Goal: Information Seeking & Learning: Check status

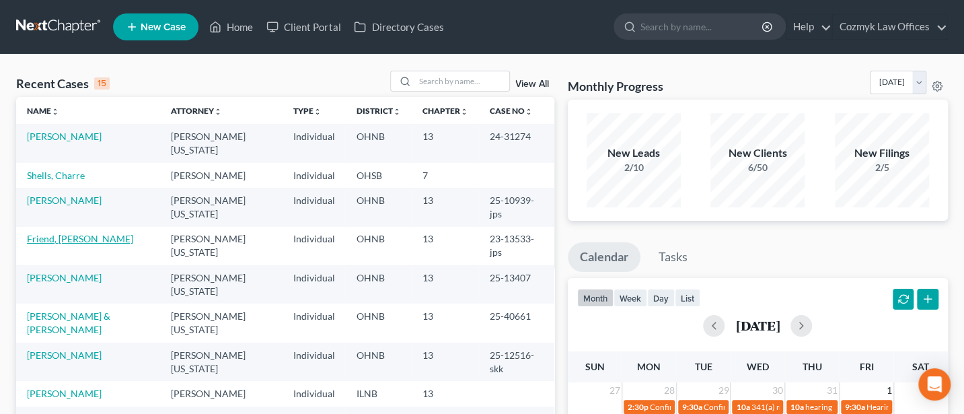
click at [60, 233] on link "Friend, [PERSON_NAME]" at bounding box center [80, 238] width 106 height 11
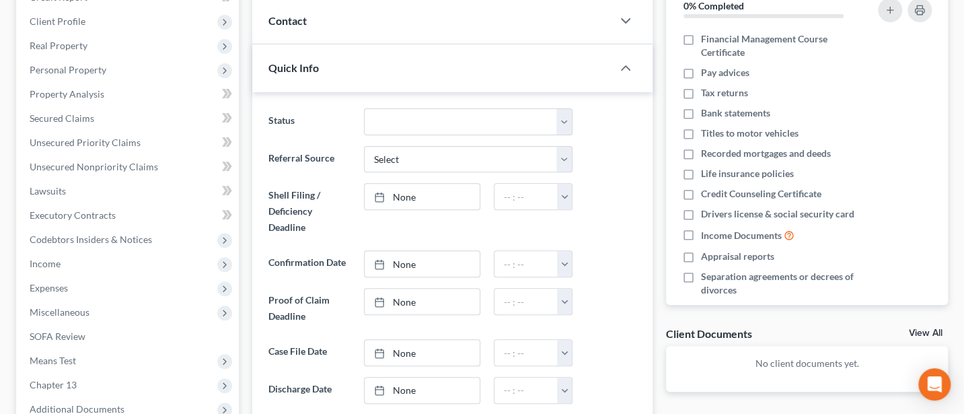
scroll to position [359, 0]
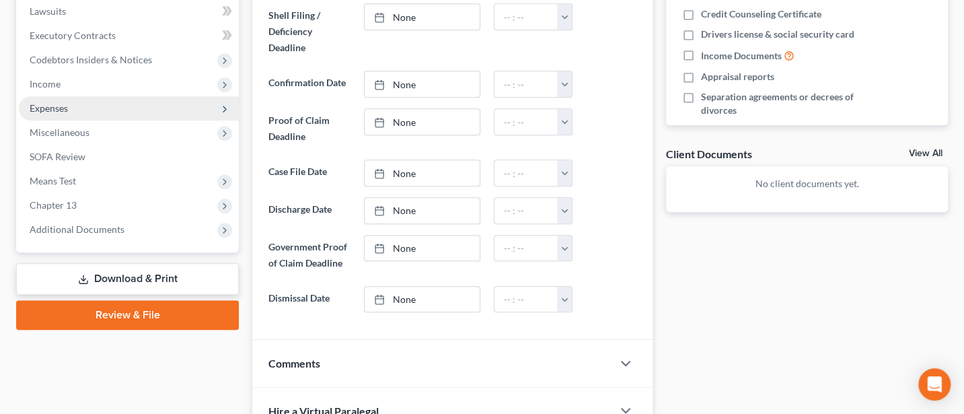
click at [47, 107] on span "Expenses" at bounding box center [49, 107] width 38 height 11
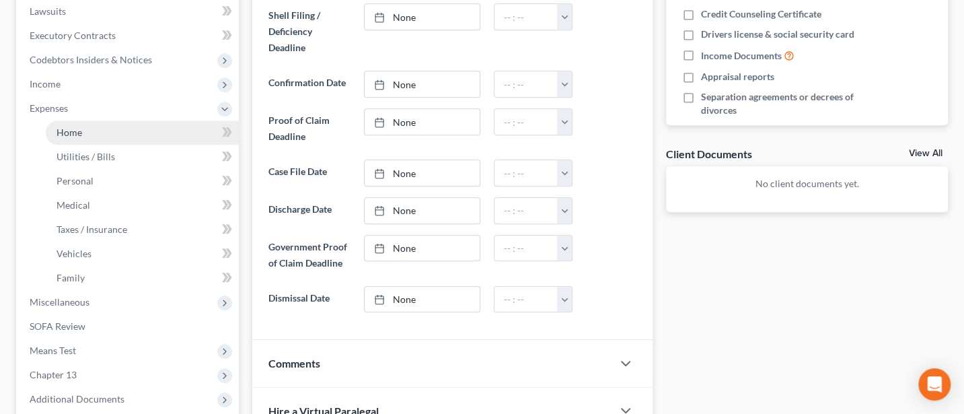
click at [78, 136] on span "Home" at bounding box center [70, 131] width 26 height 11
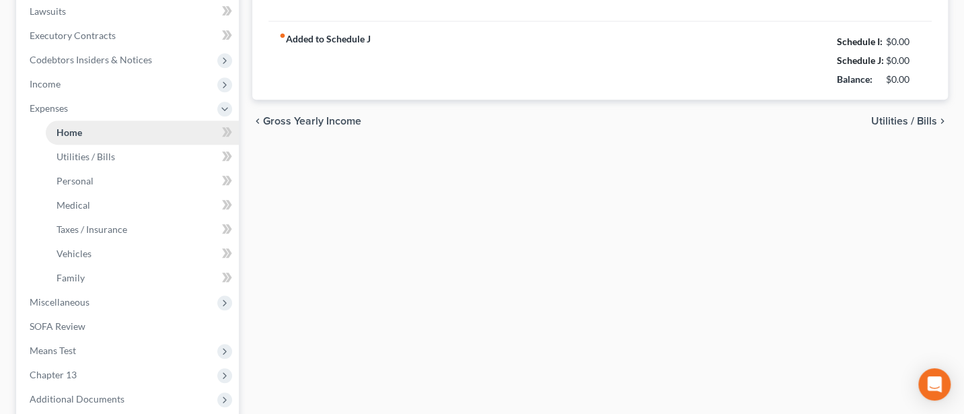
type input "1,400.00"
type input "0.00"
radio input "true"
type input "150.00"
type input "0.00"
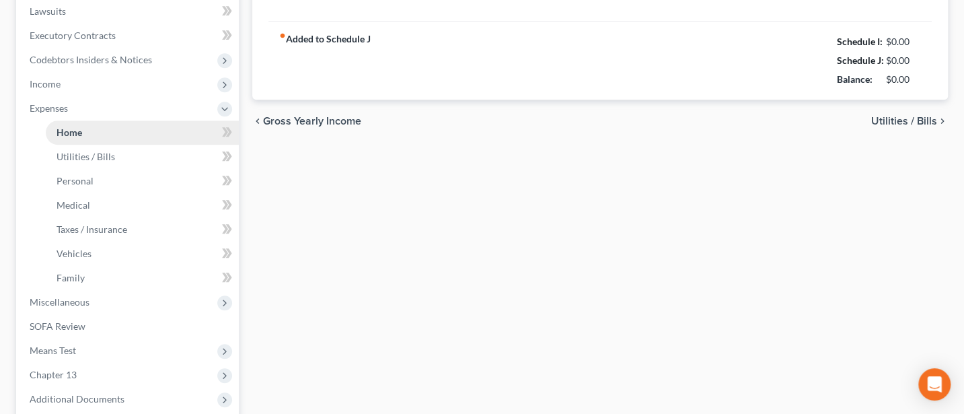
type input "0.00"
type input "100.00"
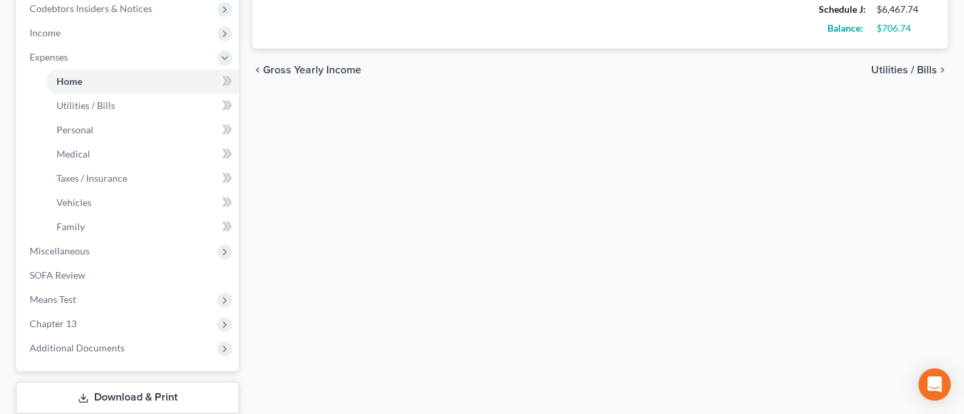
scroll to position [493, 0]
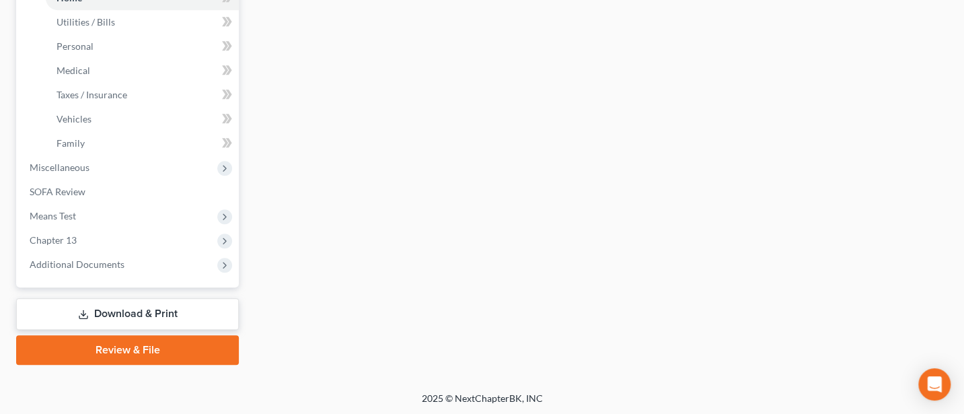
click at [137, 307] on link "Download & Print" at bounding box center [127, 314] width 223 height 32
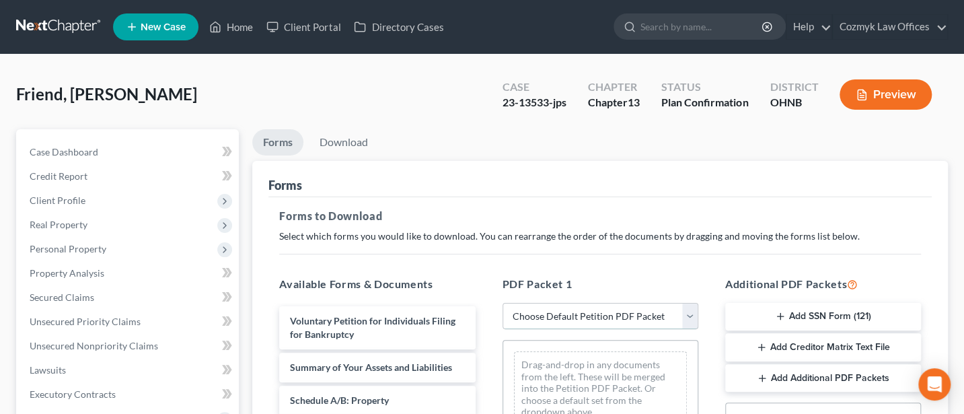
click at [617, 313] on select "Choose Default Petition PDF Packet Complete Bankruptcy Petition (all forms and …" at bounding box center [600, 316] width 196 height 27
select select "2"
click at [502, 303] on select "Choose Default Petition PDF Packet Complete Bankruptcy Petition (all forms and …" at bounding box center [600, 316] width 196 height 27
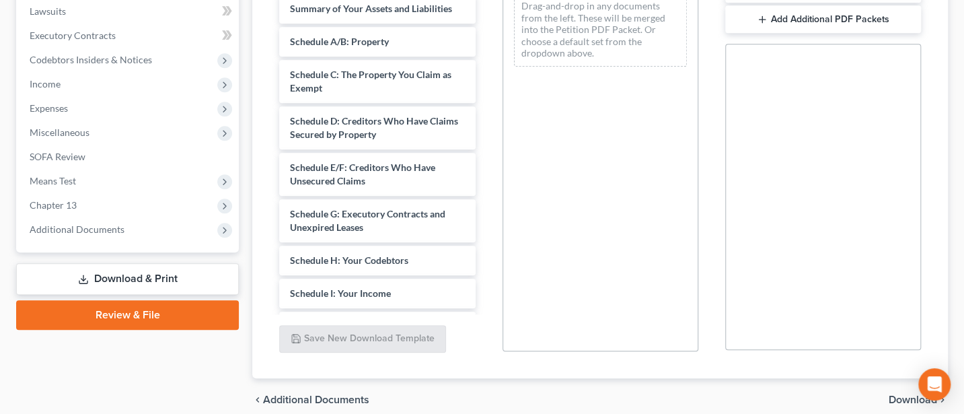
scroll to position [179, 0]
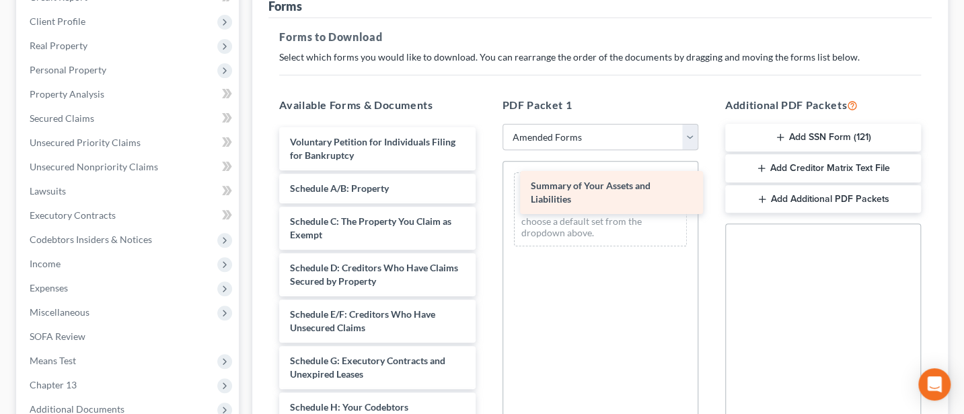
drag, startPoint x: 337, startPoint y: 186, endPoint x: 574, endPoint y: 185, distance: 237.4
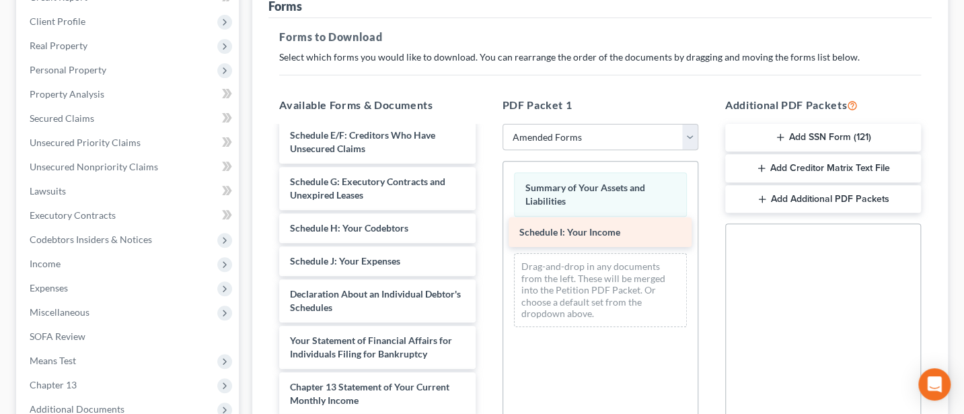
drag, startPoint x: 337, startPoint y: 258, endPoint x: 566, endPoint y: 231, distance: 230.9
click at [486, 231] on div "Schedule I: Your Income Voluntary Petition for Individuals Filing for Bankruptc…" at bounding box center [376, 277] width 217 height 659
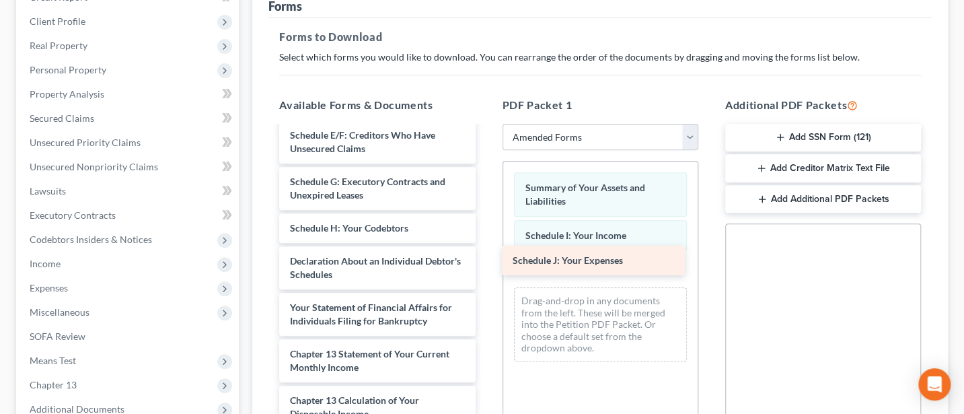
drag, startPoint x: 332, startPoint y: 264, endPoint x: 556, endPoint y: 265, distance: 223.3
click at [486, 265] on div "Schedule J: Your Expenses Voluntary Petition for Individuals Filing for Bankrup…" at bounding box center [376, 261] width 217 height 626
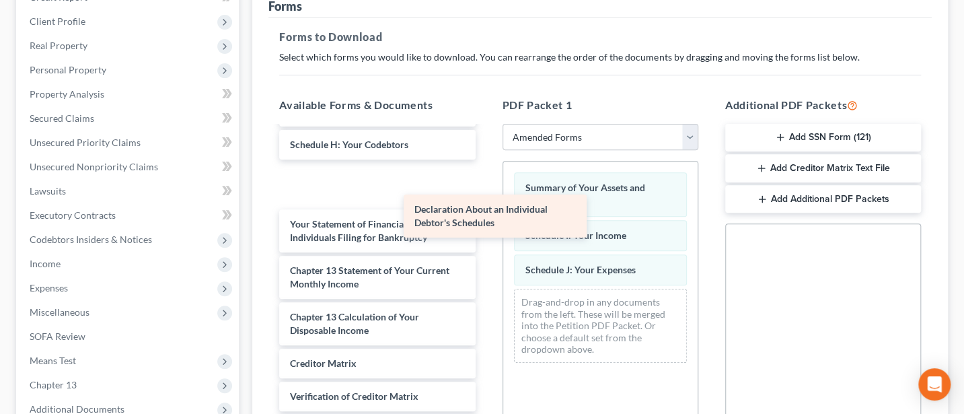
scroll to position [229, 0]
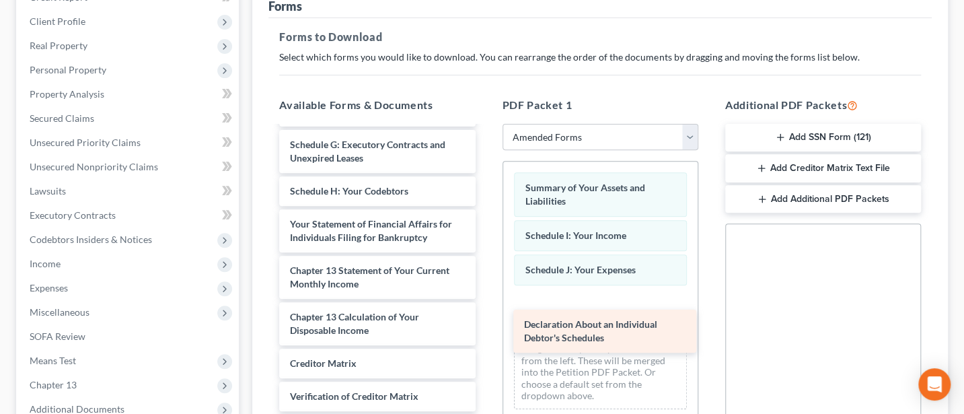
drag, startPoint x: 338, startPoint y: 159, endPoint x: 567, endPoint y: 308, distance: 273.3
click at [486, 309] on div "Declaration About an Individual Debtor's Schedules Voluntary Petition for Indiv…" at bounding box center [376, 200] width 217 height 579
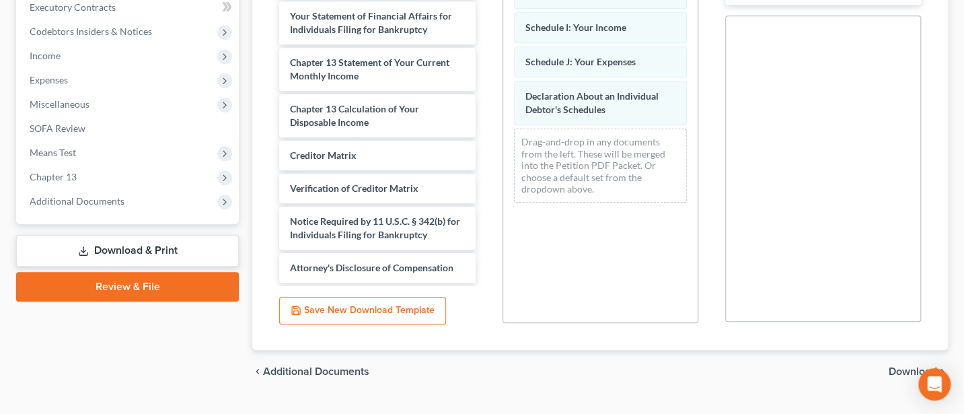
scroll to position [416, 0]
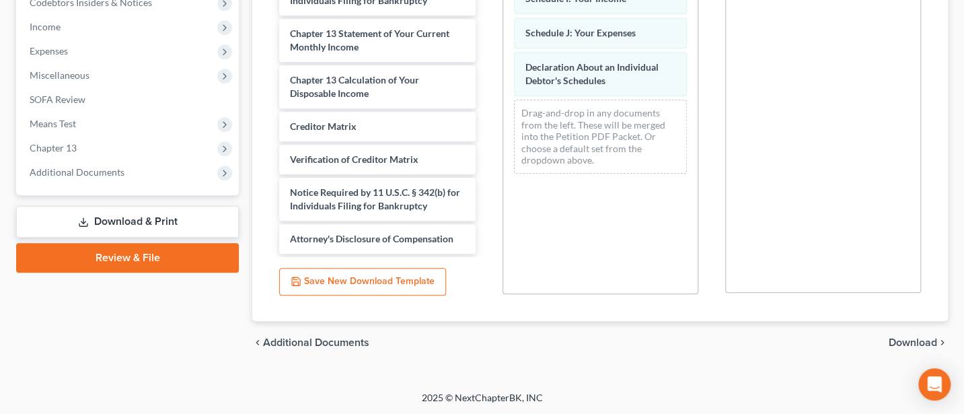
click at [903, 337] on span "Download" at bounding box center [913, 342] width 48 height 11
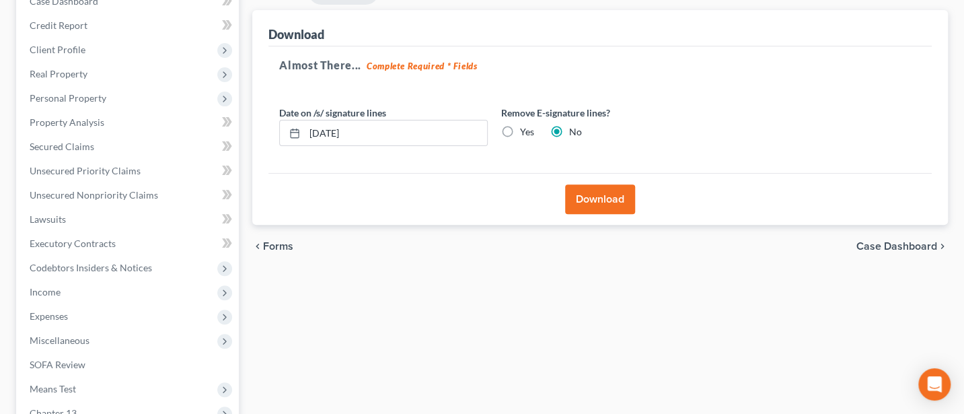
scroll to position [145, 0]
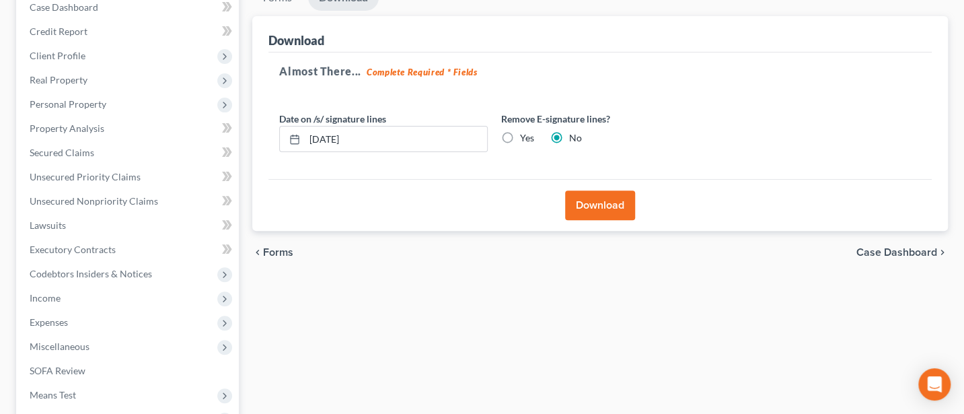
click at [583, 209] on button "Download" at bounding box center [600, 205] width 70 height 30
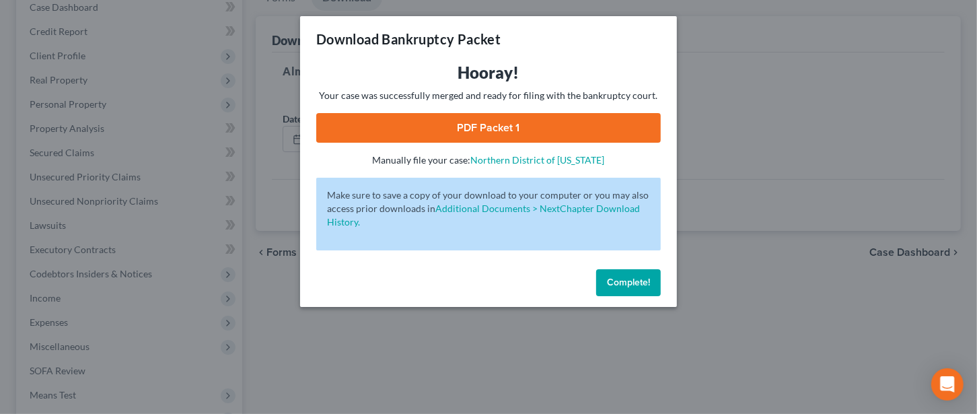
click at [472, 122] on link "PDF Packet 1" at bounding box center [488, 128] width 344 height 30
click at [628, 280] on span "Complete!" at bounding box center [628, 281] width 43 height 11
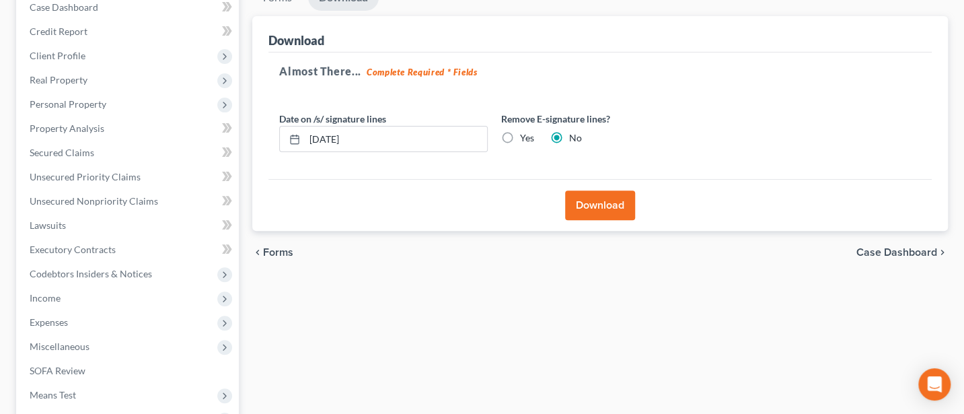
scroll to position [0, 0]
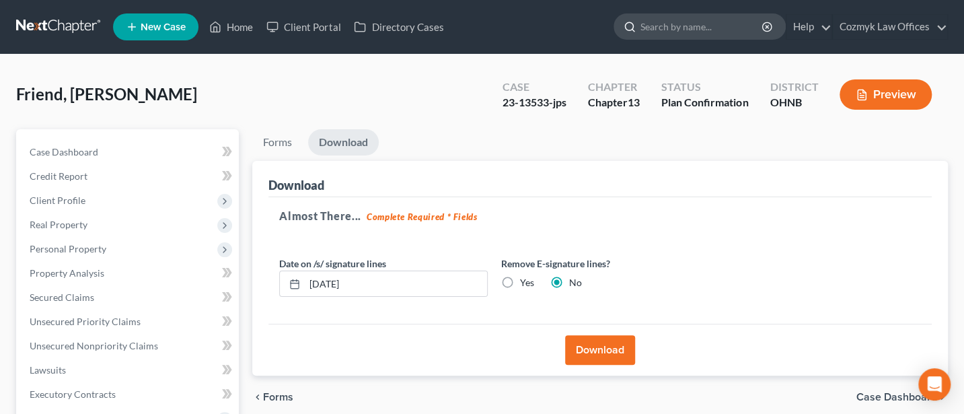
click at [711, 31] on input "search" at bounding box center [701, 26] width 123 height 25
type input "fRIEND"
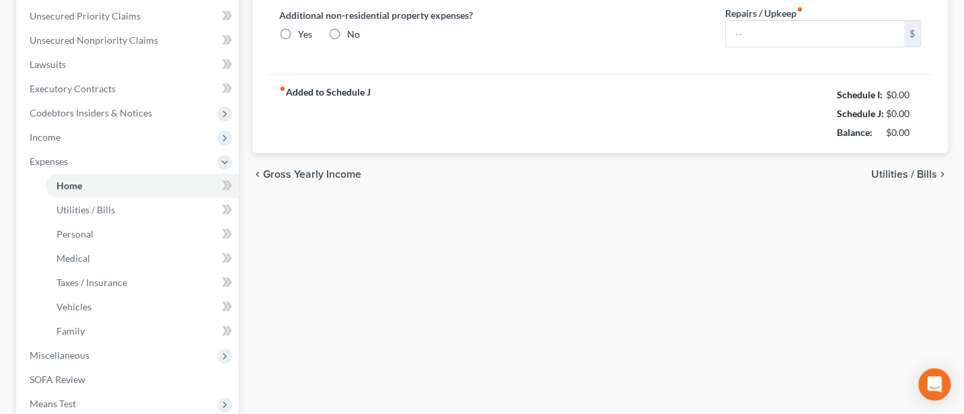
type input "1,400.00"
type input "0.00"
radio input "true"
type input "150.00"
type input "0.00"
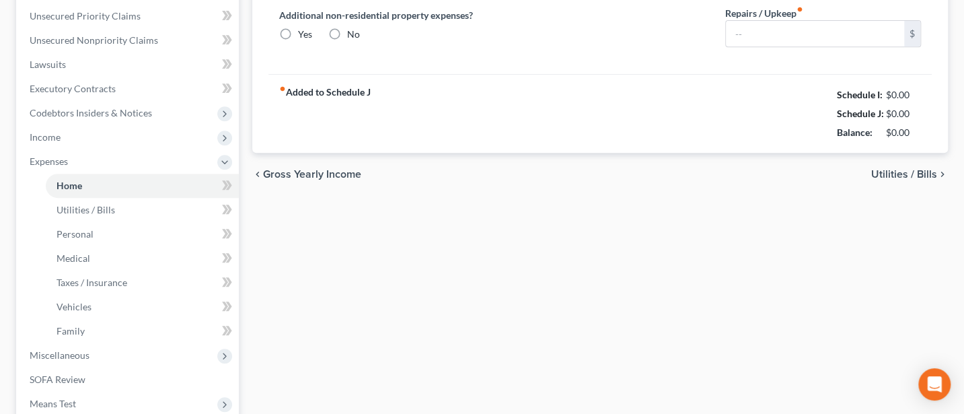
type input "0.00"
type input "100.00"
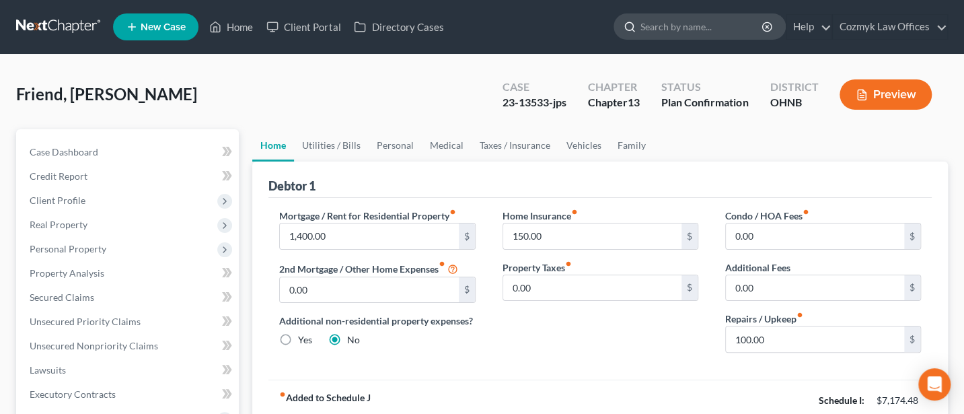
click at [671, 24] on input "search" at bounding box center [701, 26] width 123 height 25
type input "[PERSON_NAME]"
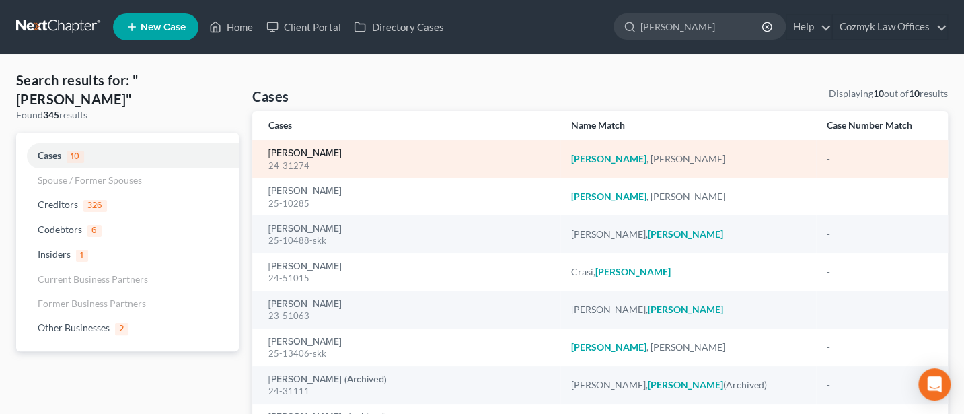
click at [294, 151] on link "[PERSON_NAME]" at bounding box center [304, 153] width 73 height 9
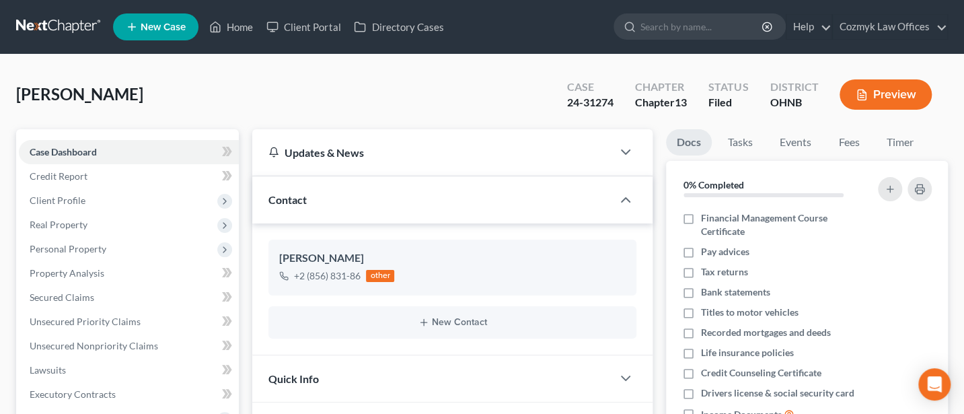
click at [591, 102] on div "24-31274" at bounding box center [590, 102] width 46 height 15
copy div "24-31274"
click at [688, 37] on input "search" at bounding box center [701, 26] width 123 height 25
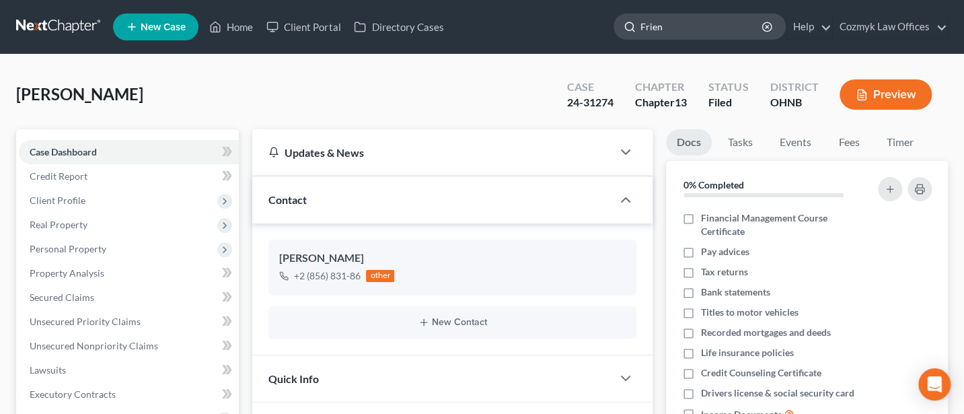
type input "Friend"
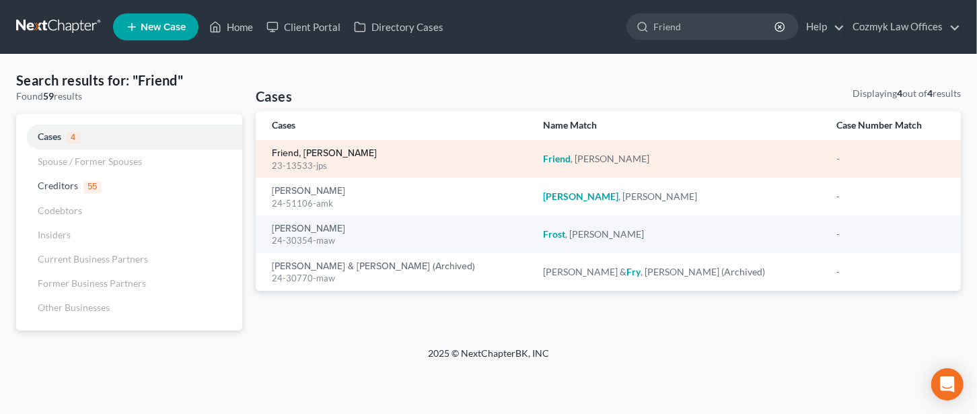
click at [298, 154] on link "Friend, [PERSON_NAME]" at bounding box center [324, 153] width 105 height 9
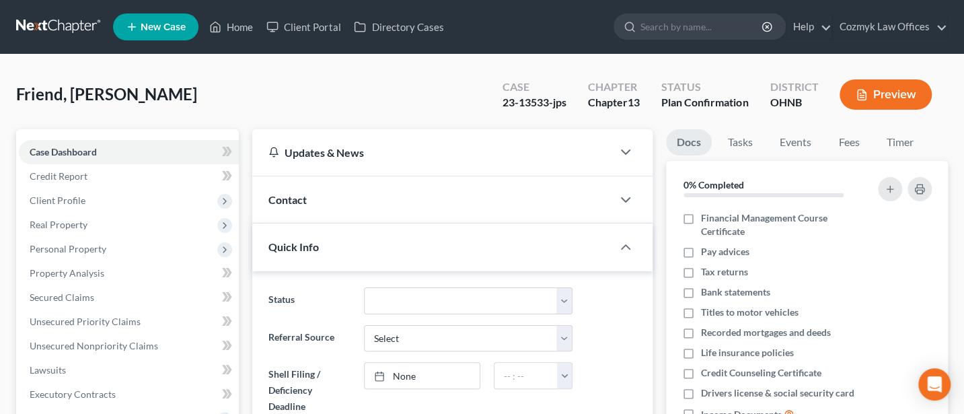
click at [542, 102] on div "23-13533-jps" at bounding box center [534, 102] width 64 height 15
copy div "23-13533-jps"
click at [696, 20] on input "search" at bounding box center [701, 26] width 123 height 25
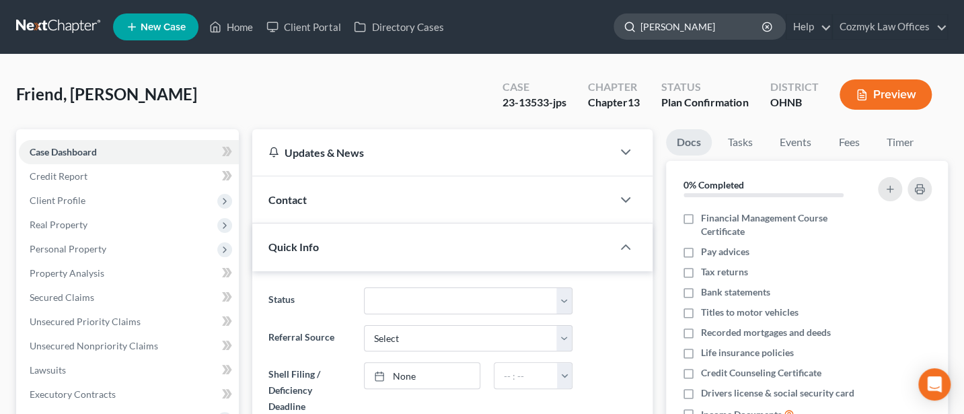
type input "[PERSON_NAME]"
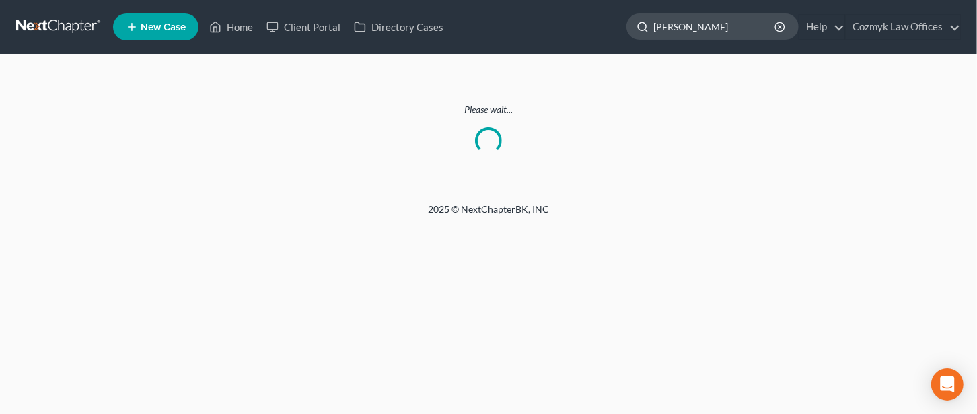
click at [730, 24] on input "[PERSON_NAME]" at bounding box center [714, 26] width 123 height 25
click at [143, 22] on span "New Case" at bounding box center [163, 27] width 45 height 10
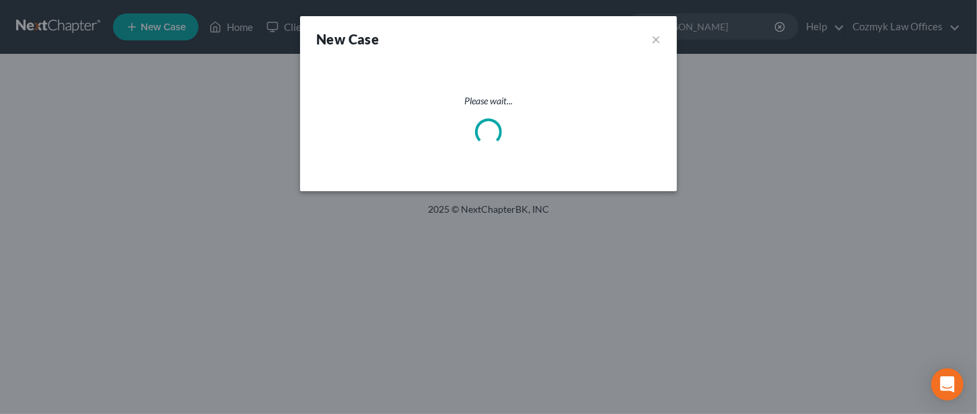
select select "61"
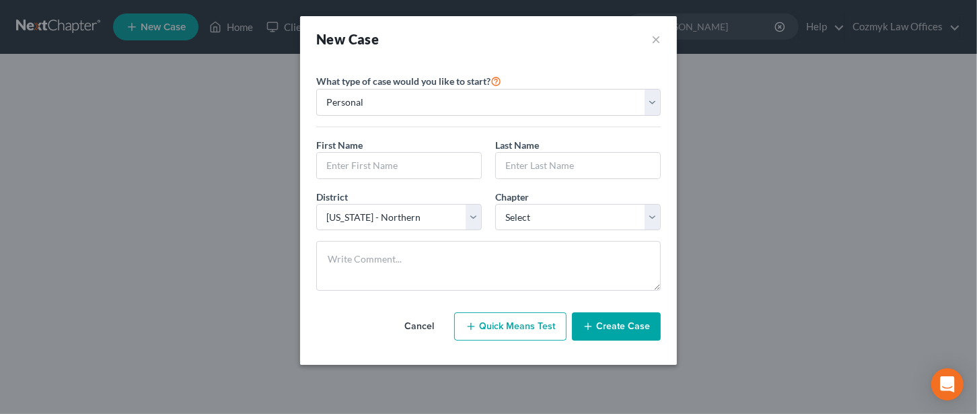
click at [416, 326] on button "Cancel" at bounding box center [418, 326] width 59 height 27
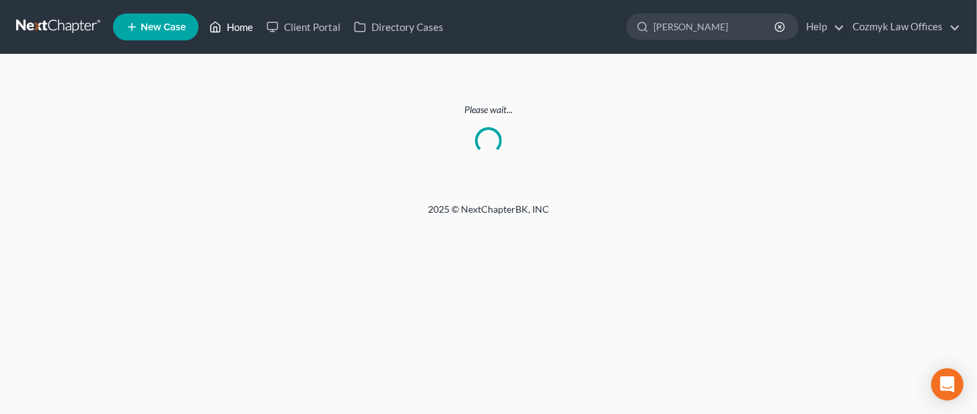
click at [239, 24] on link "Home" at bounding box center [230, 27] width 57 height 24
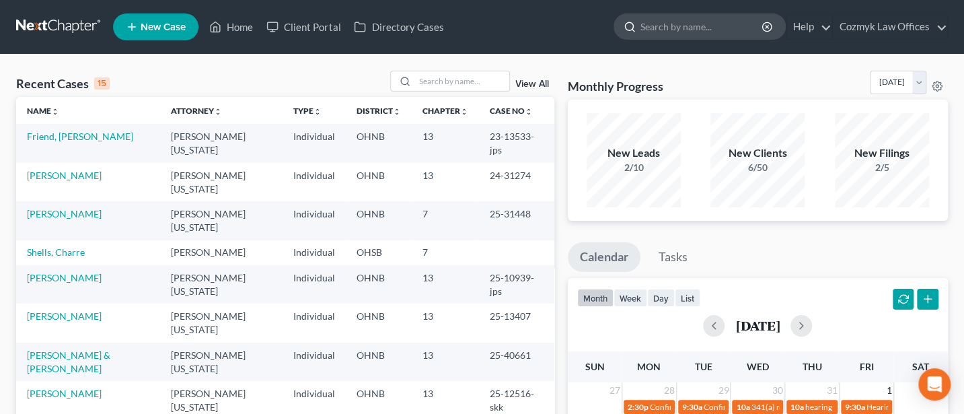
click at [669, 30] on input "search" at bounding box center [701, 26] width 123 height 25
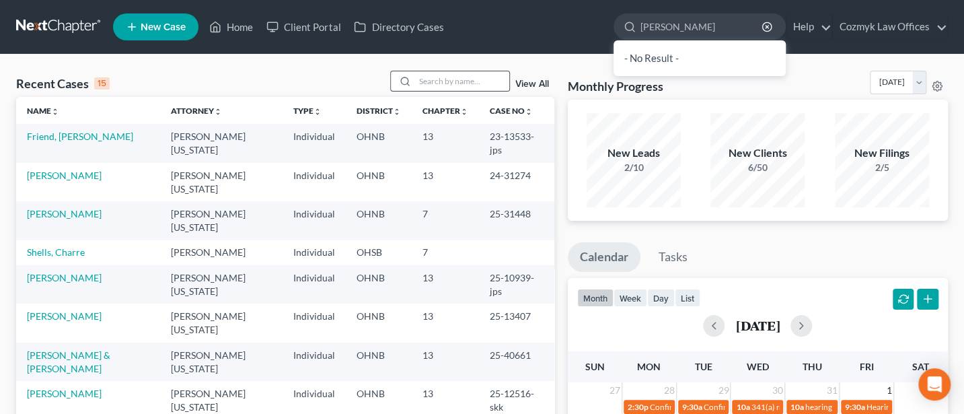
type input "[PERSON_NAME]"
click at [469, 71] on div at bounding box center [450, 81] width 120 height 21
click at [469, 77] on input "search" at bounding box center [462, 81] width 94 height 20
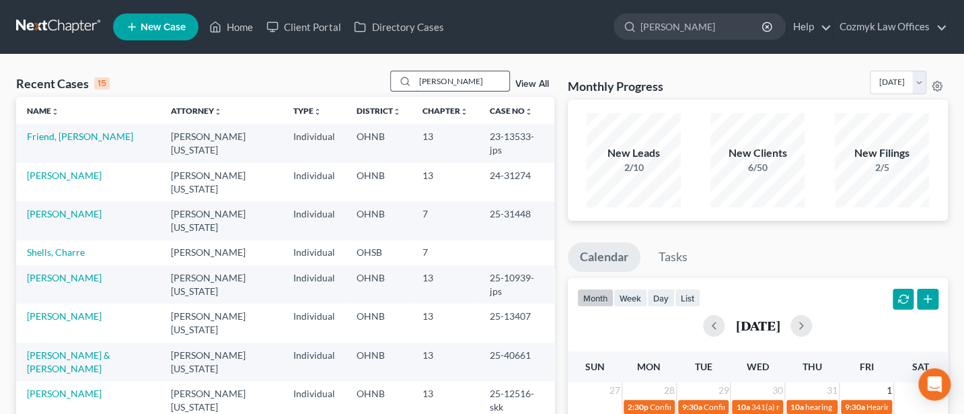
type input "[PERSON_NAME]"
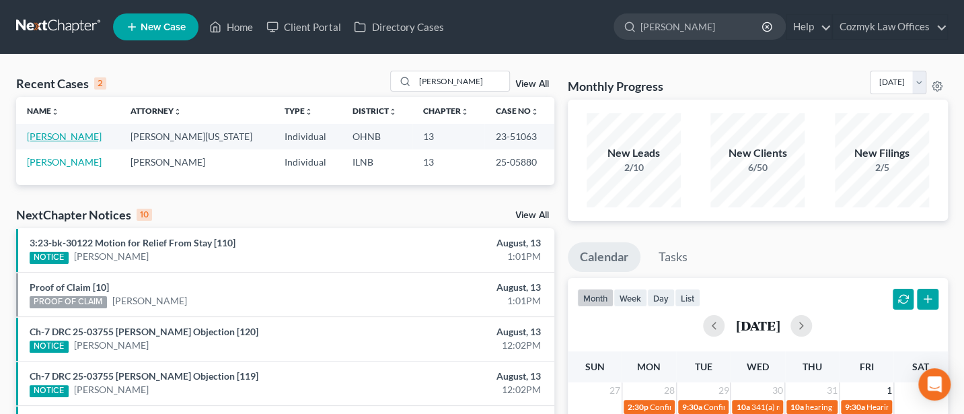
click at [54, 135] on link "[PERSON_NAME]" at bounding box center [64, 135] width 75 height 11
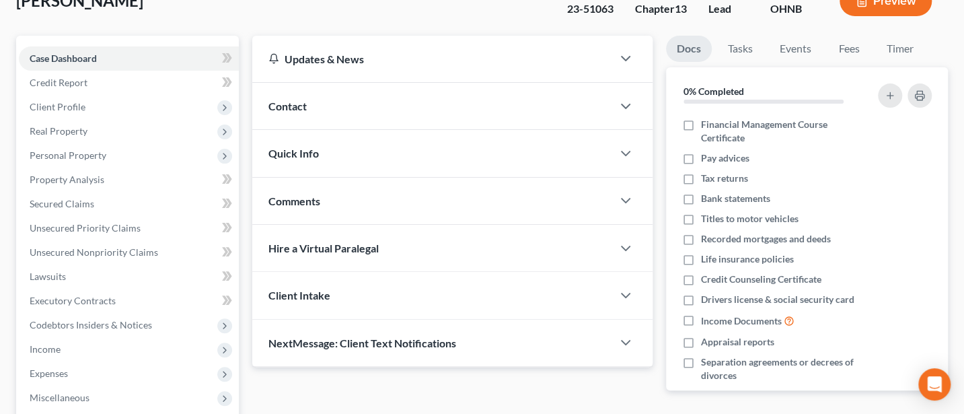
scroll to position [324, 0]
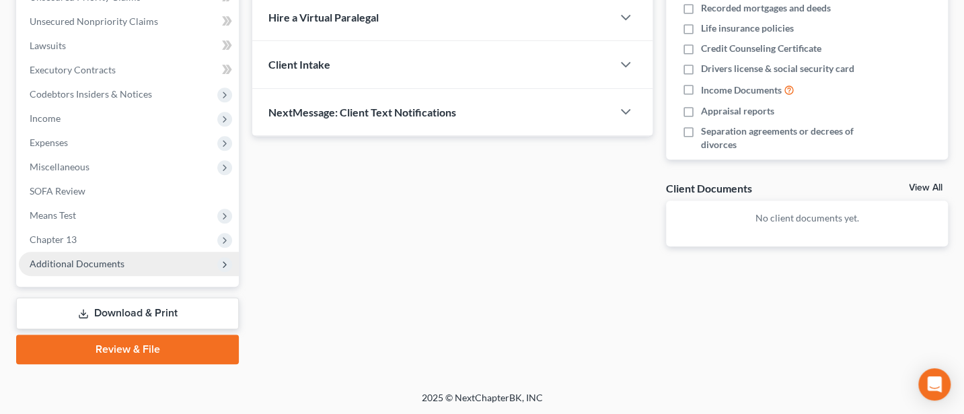
click at [98, 260] on span "Additional Documents" at bounding box center [77, 263] width 95 height 11
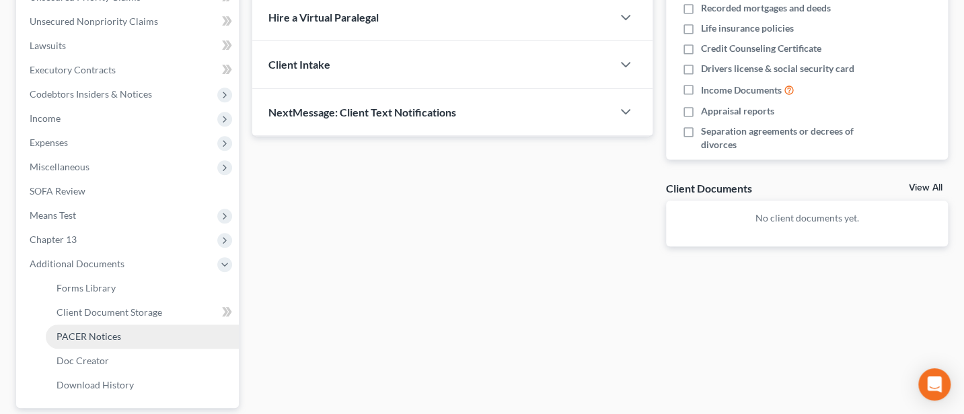
click at [92, 334] on span "PACER Notices" at bounding box center [89, 335] width 65 height 11
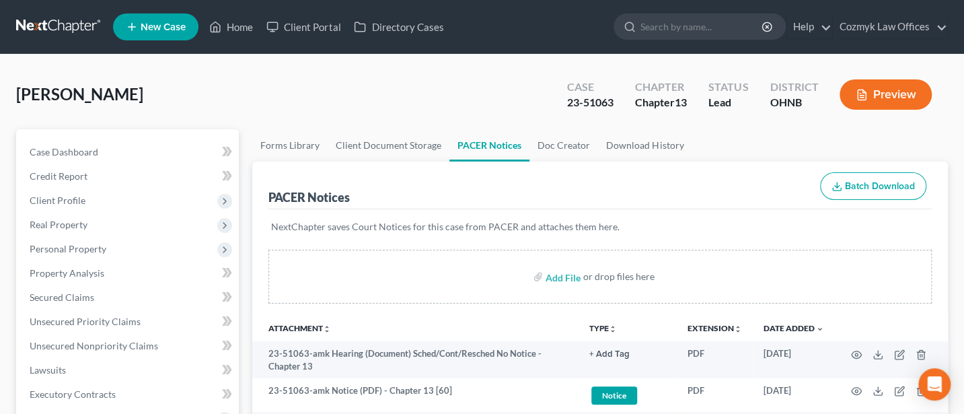
scroll to position [179, 0]
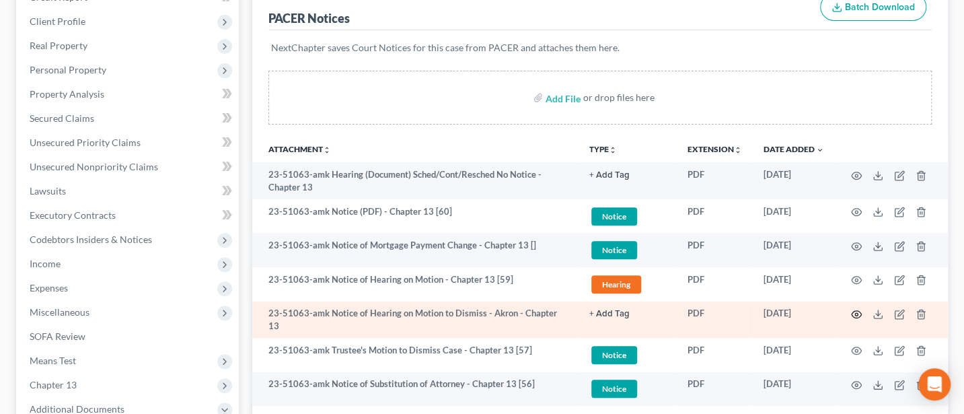
click at [856, 313] on circle "button" at bounding box center [856, 314] width 3 height 3
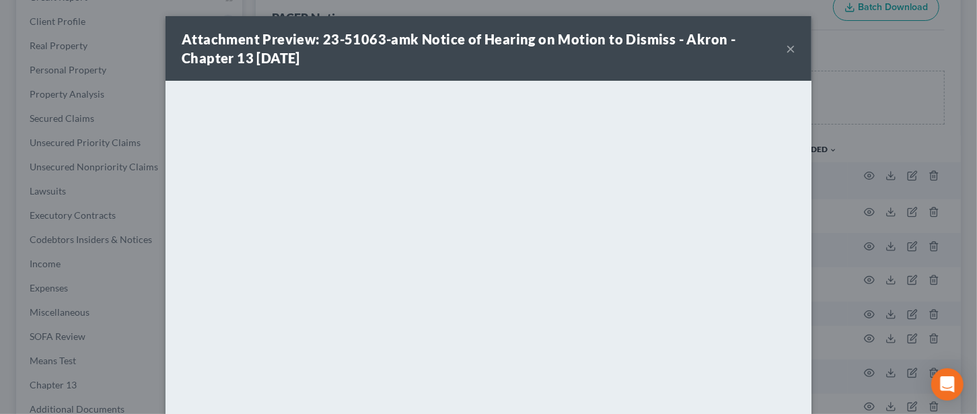
click at [786, 51] on button "×" at bounding box center [790, 48] width 9 height 16
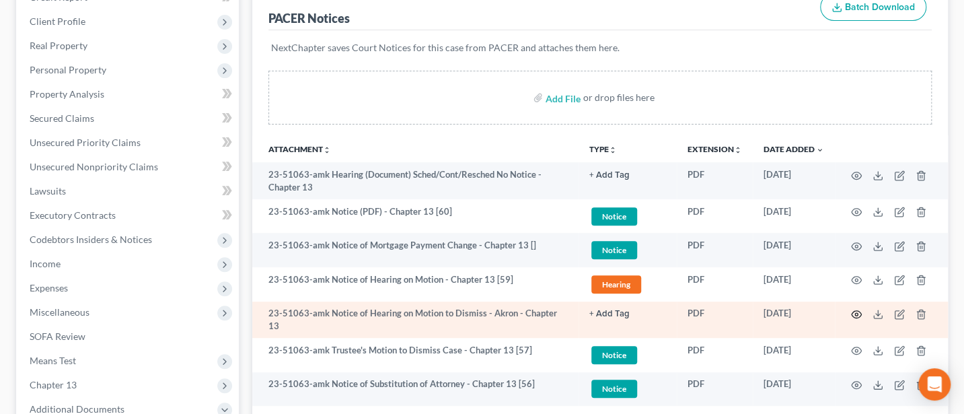
click at [856, 311] on icon "button" at bounding box center [856, 314] width 11 height 11
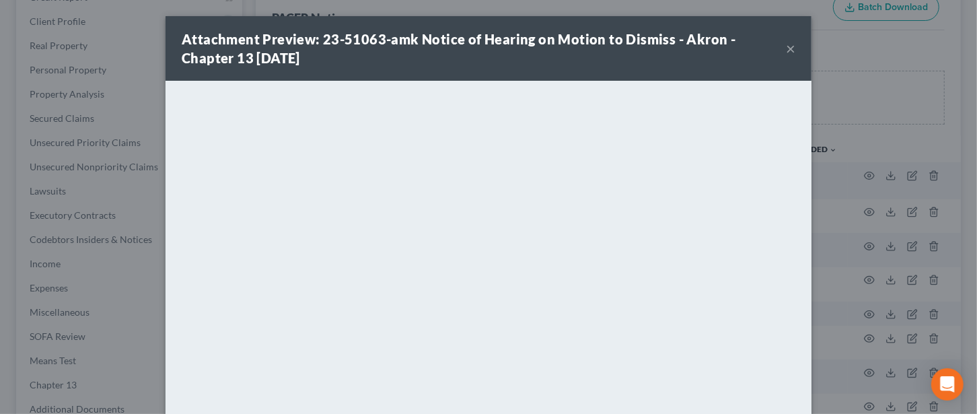
click at [786, 46] on button "×" at bounding box center [790, 48] width 9 height 16
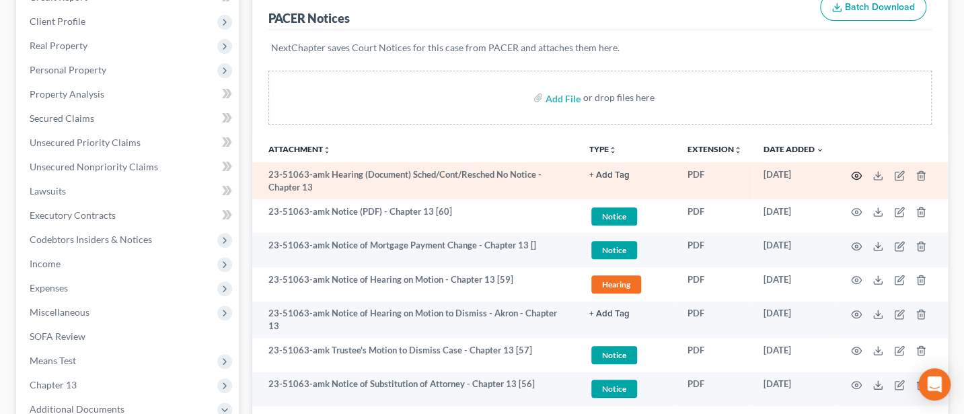
click at [856, 173] on icon "button" at bounding box center [856, 175] width 11 height 11
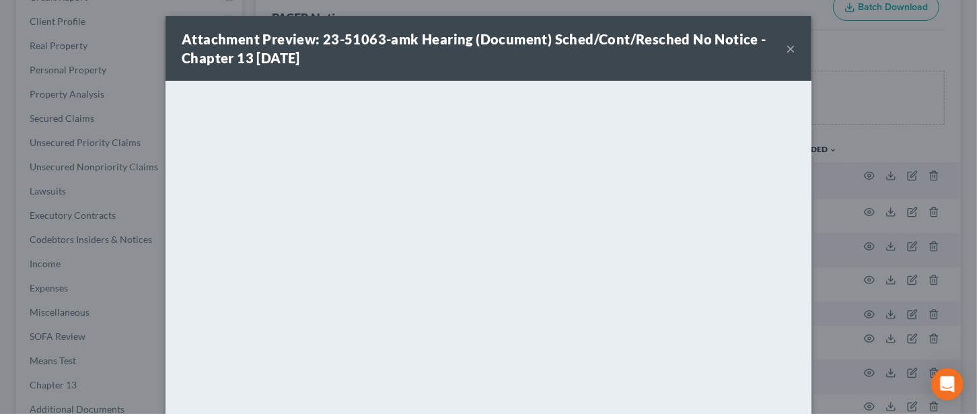
click at [786, 46] on button "×" at bounding box center [790, 48] width 9 height 16
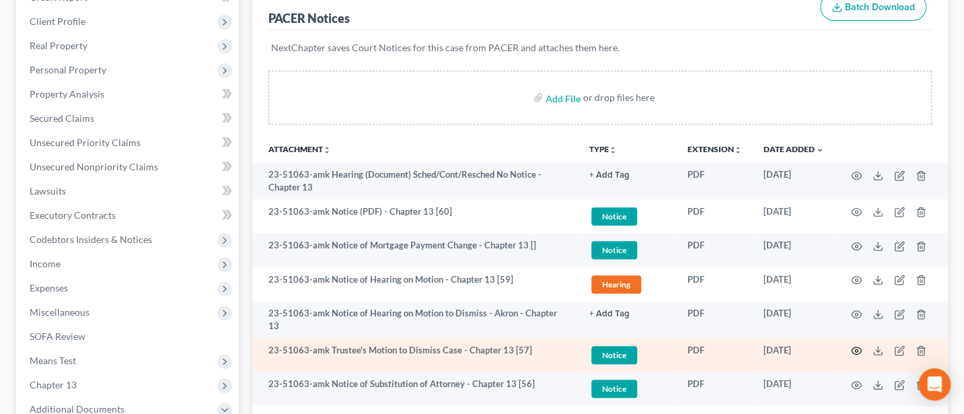
click at [855, 345] on icon "button" at bounding box center [856, 350] width 11 height 11
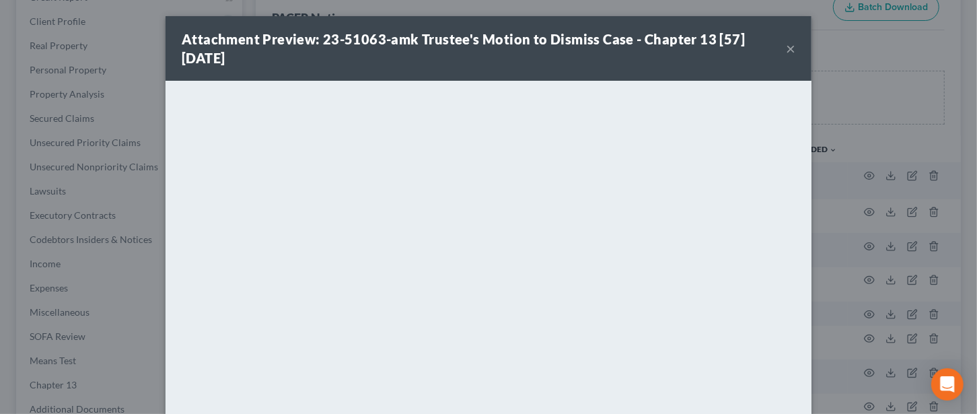
click at [786, 47] on button "×" at bounding box center [790, 48] width 9 height 16
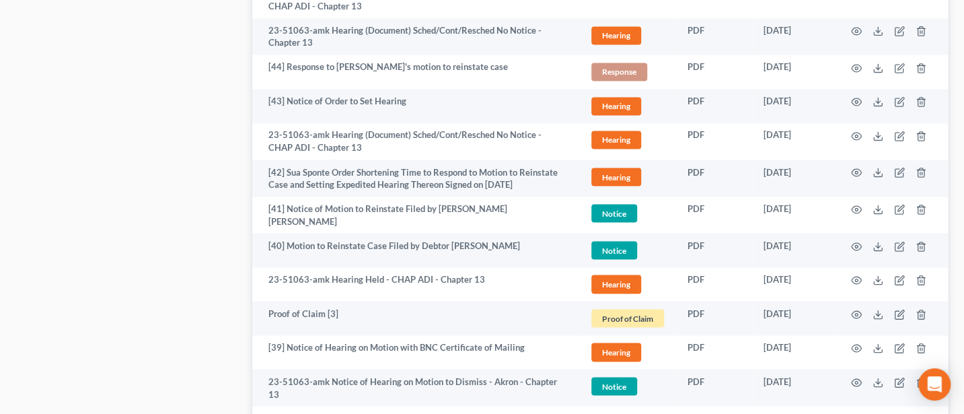
scroll to position [974, 0]
